Goal: Task Accomplishment & Management: Use online tool/utility

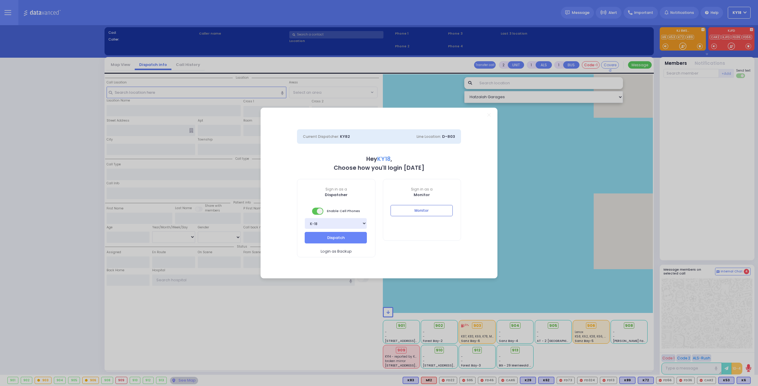
select select "4"
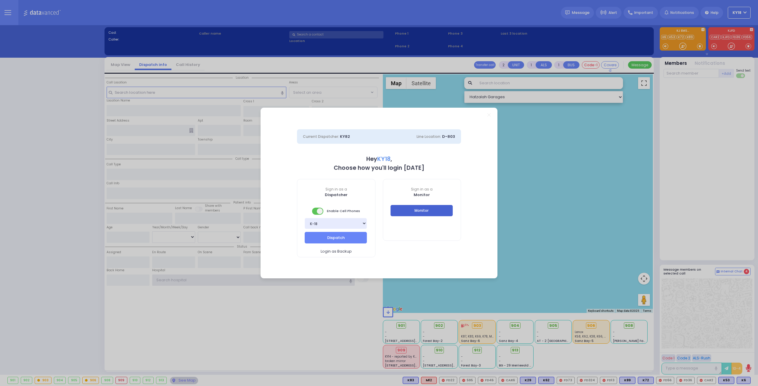
type input "ky18"
click at [445, 212] on button "Monitor" at bounding box center [421, 210] width 62 height 11
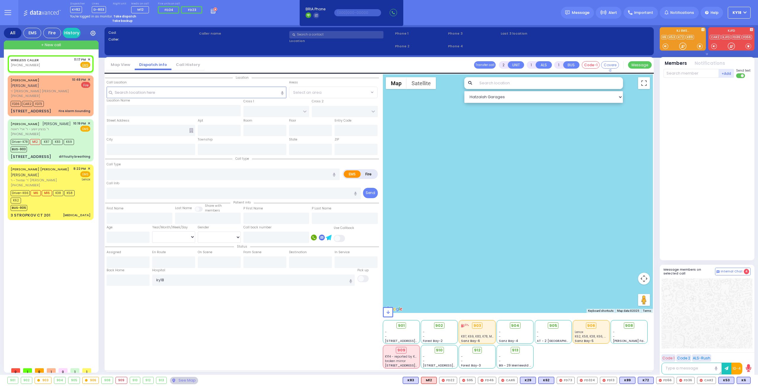
select select
radio input "true"
select select
type input "23:17"
select select "Hatzalah Garages"
